Goal: Task Accomplishment & Management: Use online tool/utility

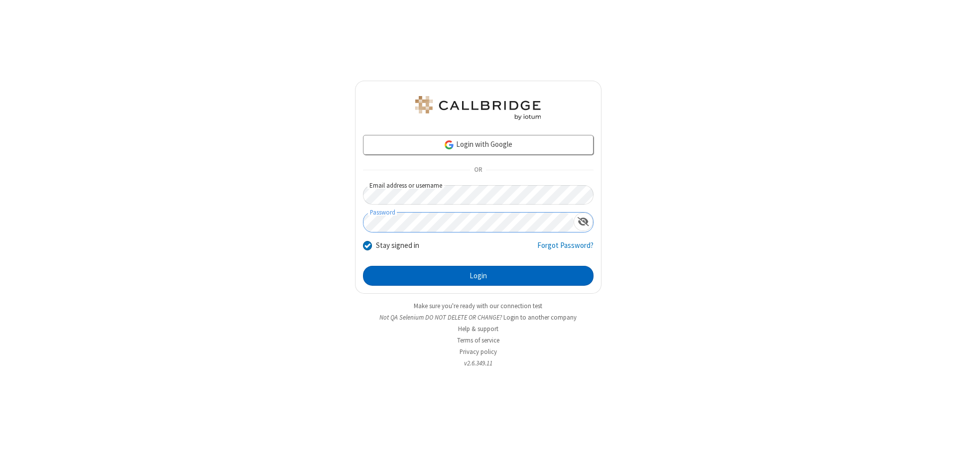
click at [478, 276] on button "Login" at bounding box center [478, 276] width 230 height 20
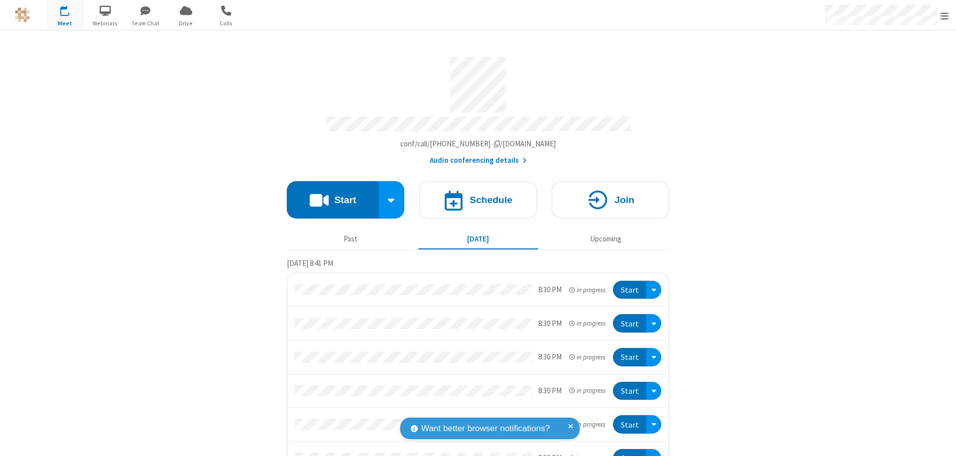
click at [328, 195] on button "Start" at bounding box center [333, 199] width 92 height 37
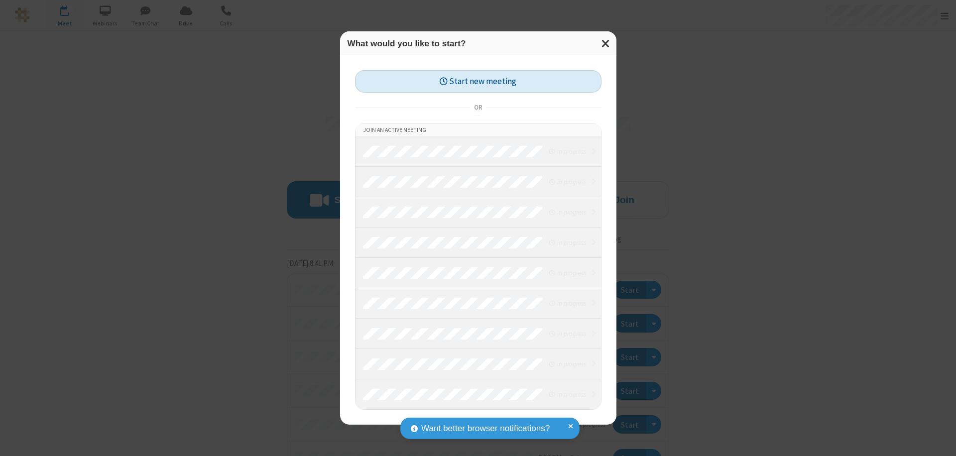
click at [478, 81] on button "Start new meeting" at bounding box center [478, 81] width 246 height 22
